Goal: Task Accomplishment & Management: Use online tool/utility

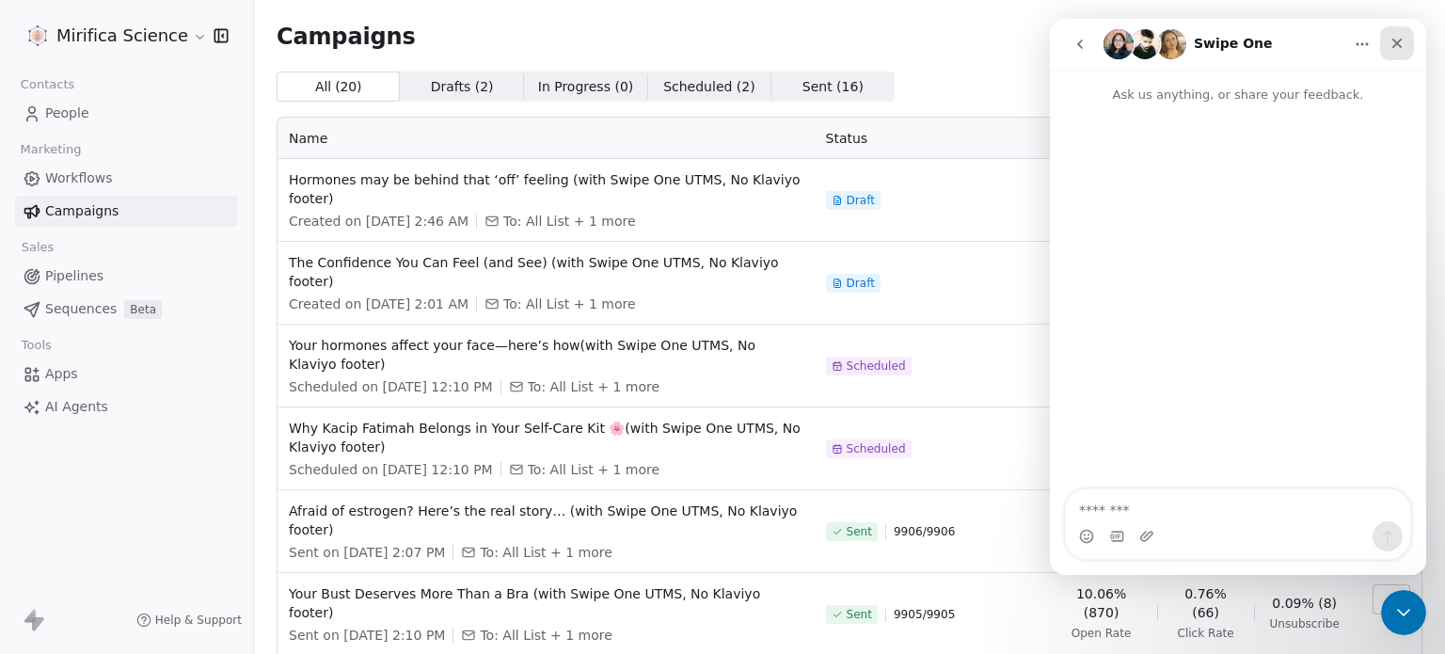
click at [1401, 40] on icon "Close" at bounding box center [1397, 43] width 15 height 15
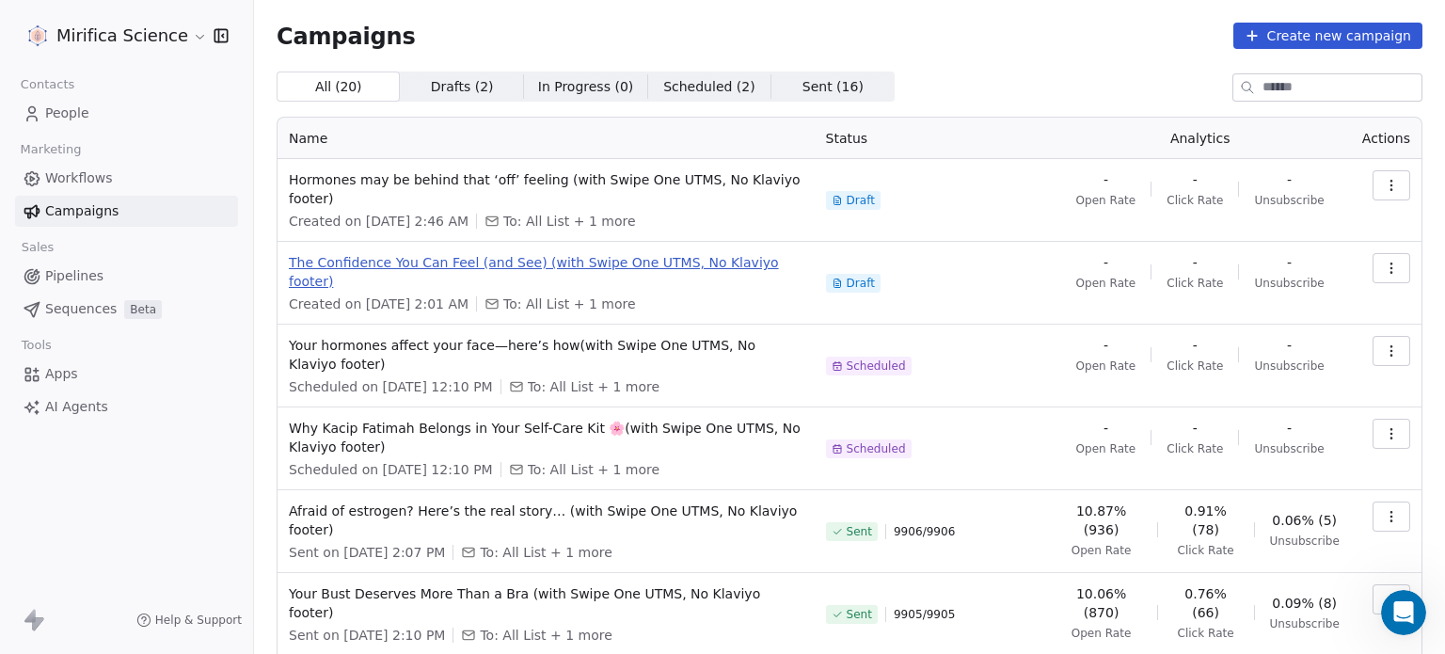
click at [512, 264] on span "The Confidence You Can Feel (and See) (with Swipe One UTMS, No Klaviyo footer)" at bounding box center [546, 272] width 515 height 38
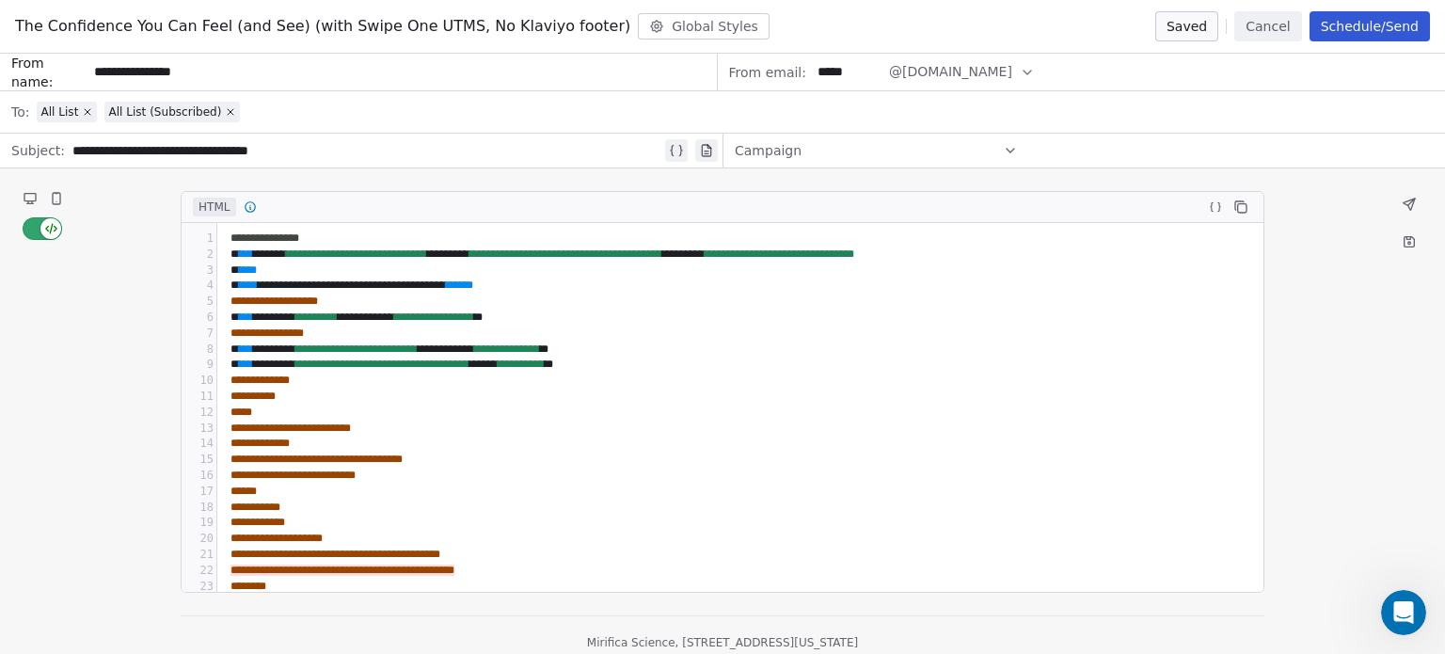
click at [37, 199] on icon at bounding box center [30, 198] width 15 height 15
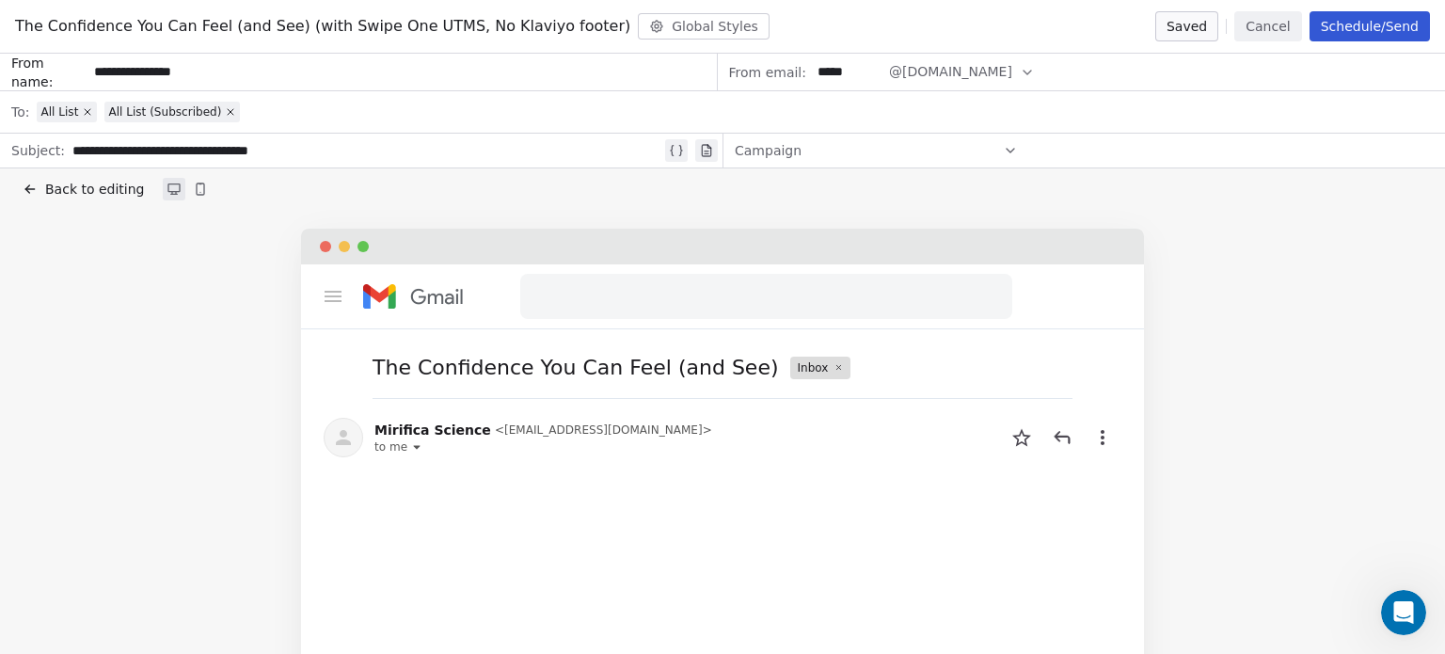
click at [46, 185] on span "Back to editing" at bounding box center [94, 189] width 99 height 19
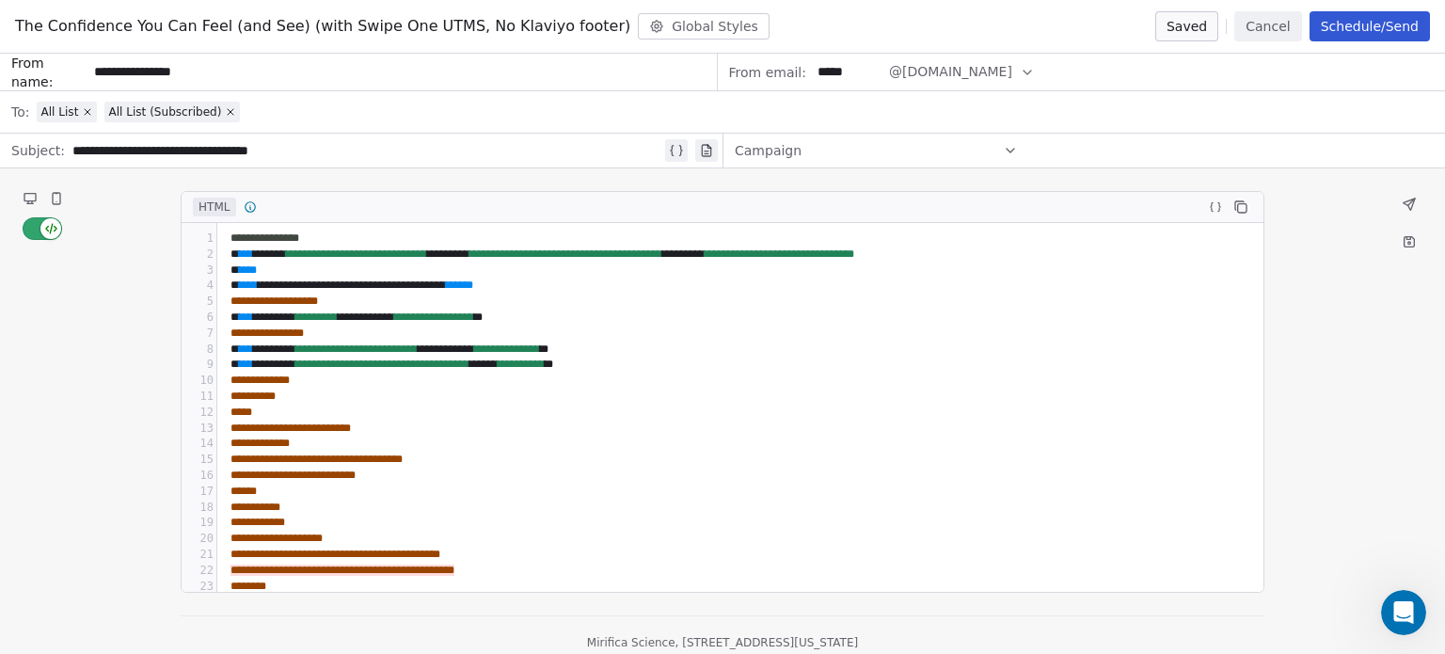
click at [19, 195] on button at bounding box center [30, 198] width 23 height 23
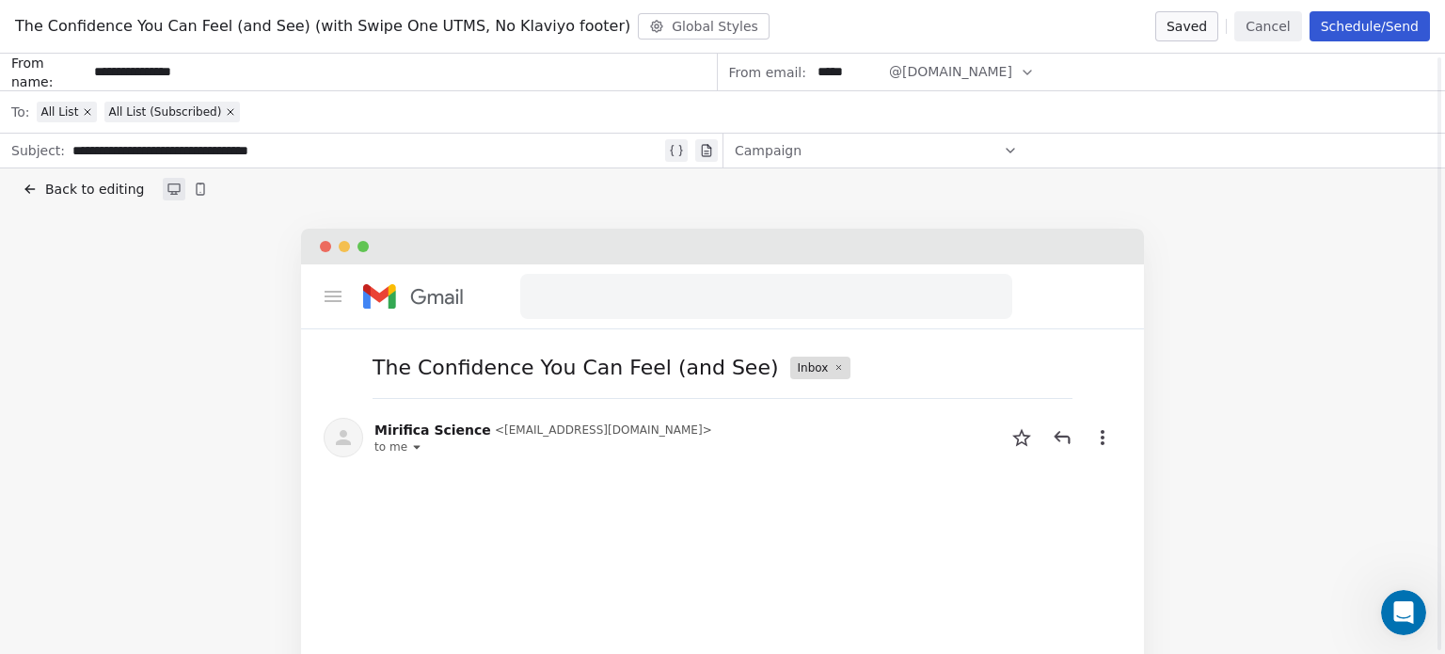
scroll to position [363, 0]
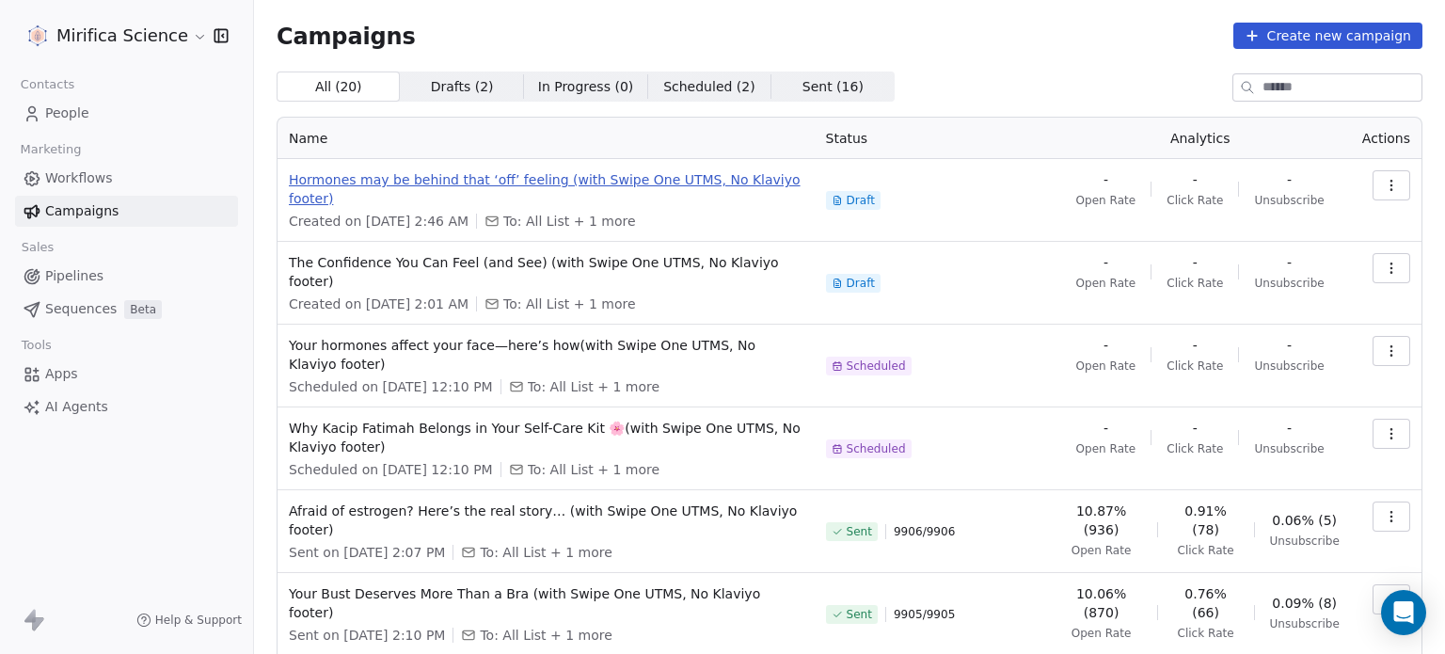
click at [470, 174] on span "Hormones may be behind that ‘off’ feeling (with Swipe One UTMS, No Klaviyo foot…" at bounding box center [546, 189] width 515 height 38
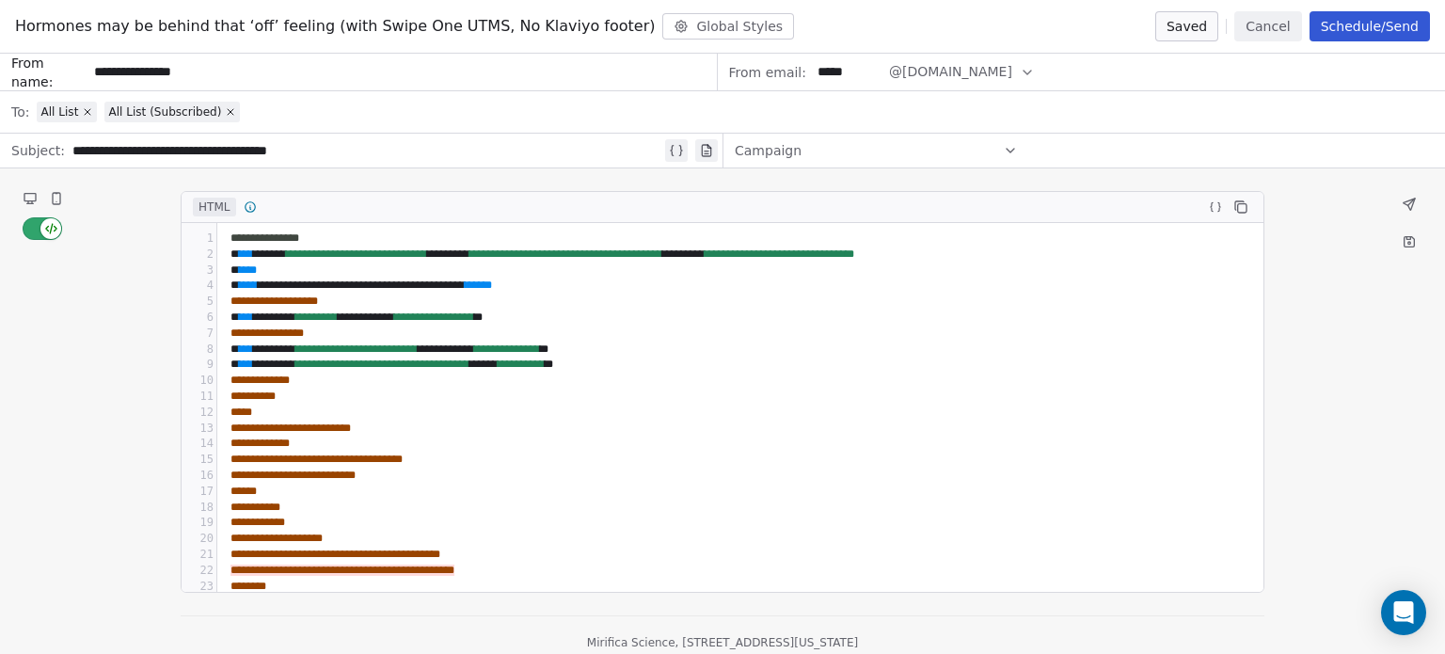
click at [21, 195] on button at bounding box center [30, 198] width 23 height 23
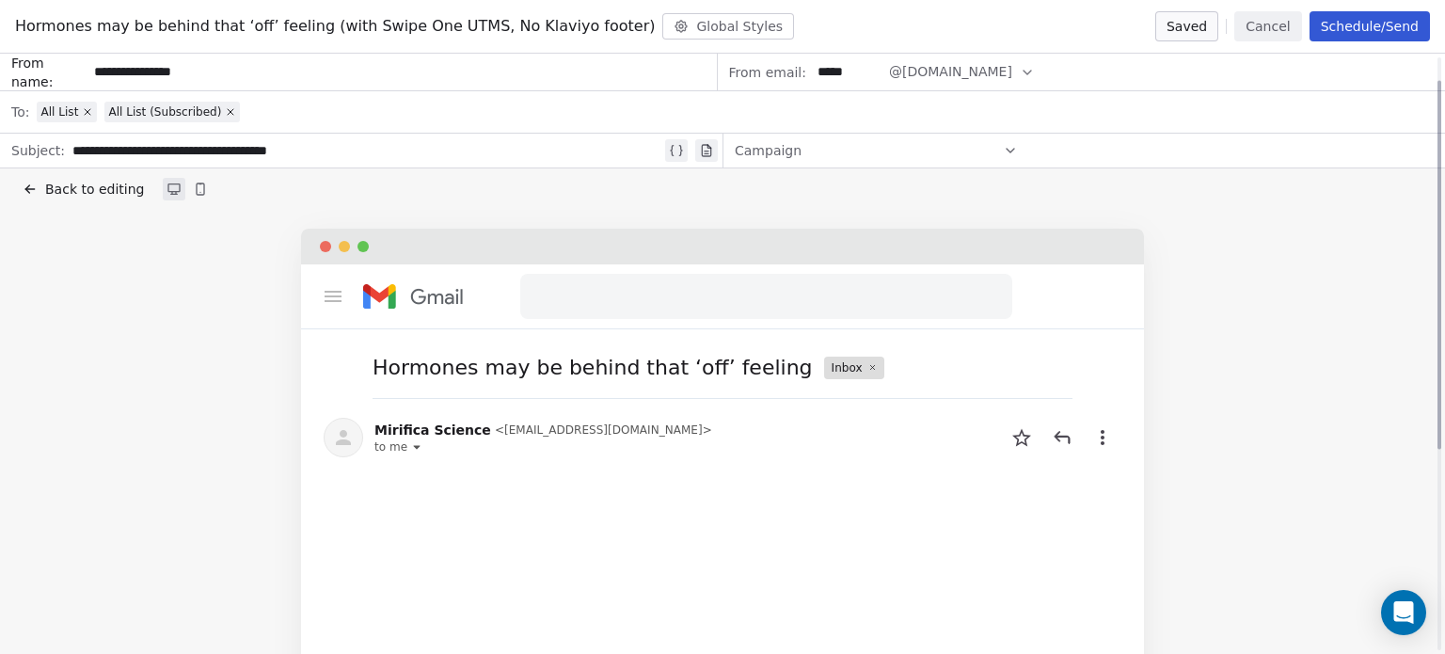
scroll to position [188, 0]
